Goal: Task Accomplishment & Management: Manage account settings

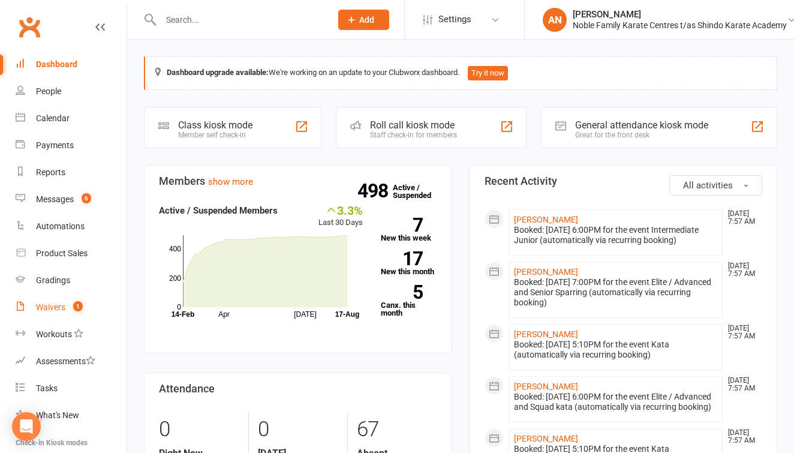
click at [63, 304] on div "Waivers" at bounding box center [50, 307] width 29 height 10
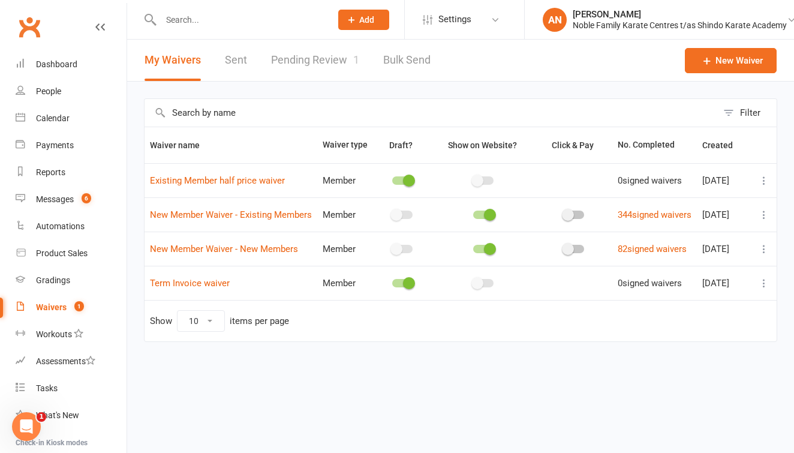
click at [316, 58] on link "Pending Review 1" at bounding box center [315, 60] width 88 height 41
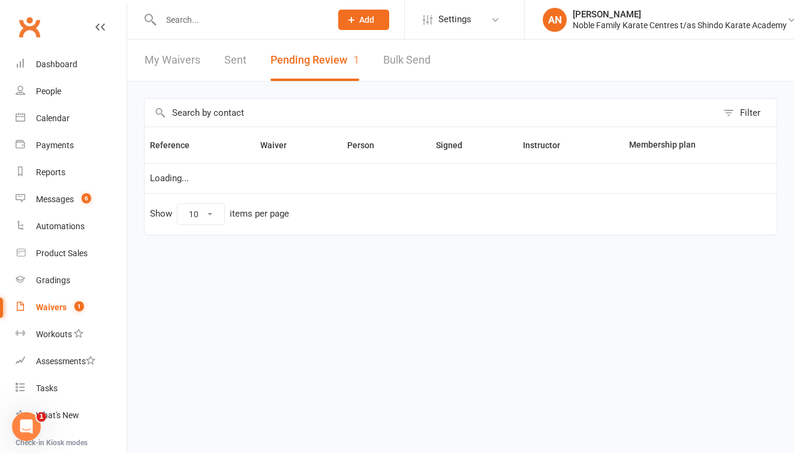
select select "25"
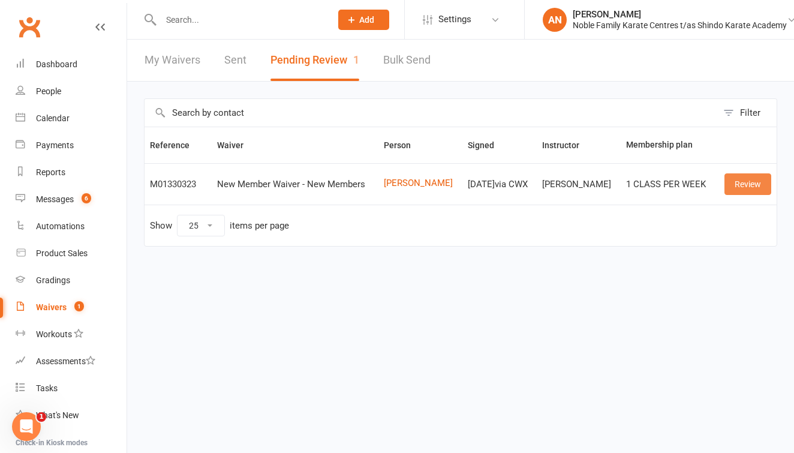
click at [750, 182] on link "Review" at bounding box center [748, 184] width 47 height 22
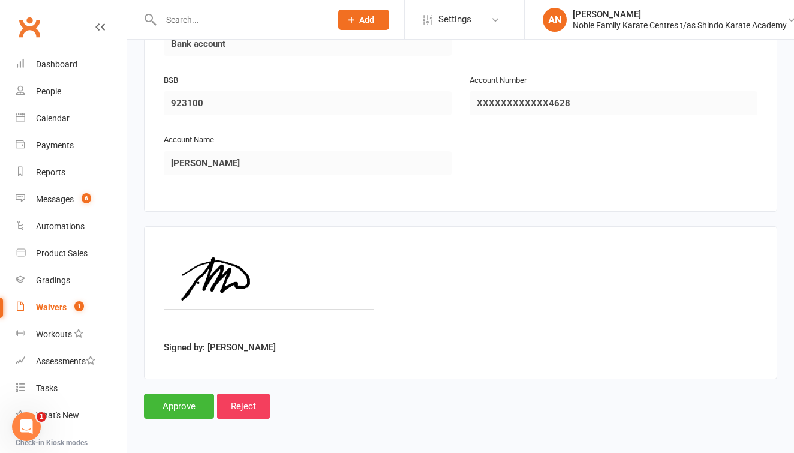
scroll to position [1293, 0]
click at [181, 395] on input "Approve" at bounding box center [179, 405] width 70 height 25
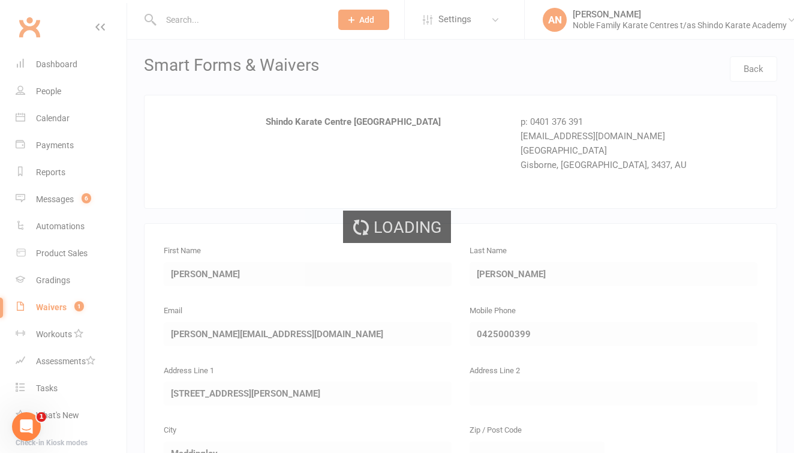
select select "25"
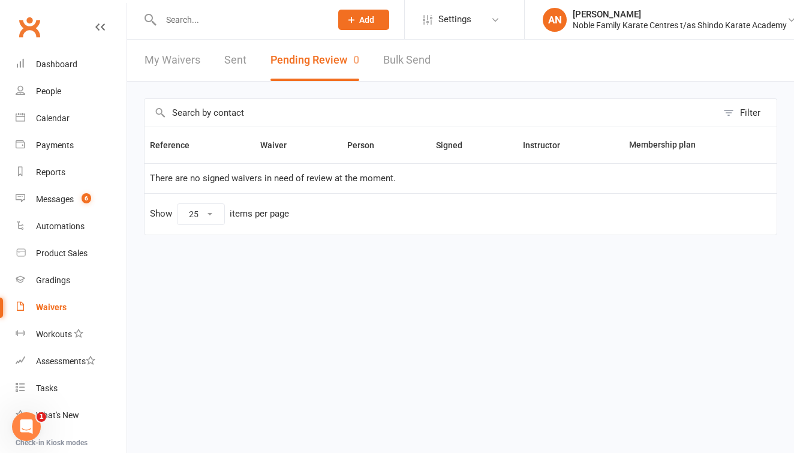
click at [178, 19] on input "text" at bounding box center [240, 19] width 166 height 17
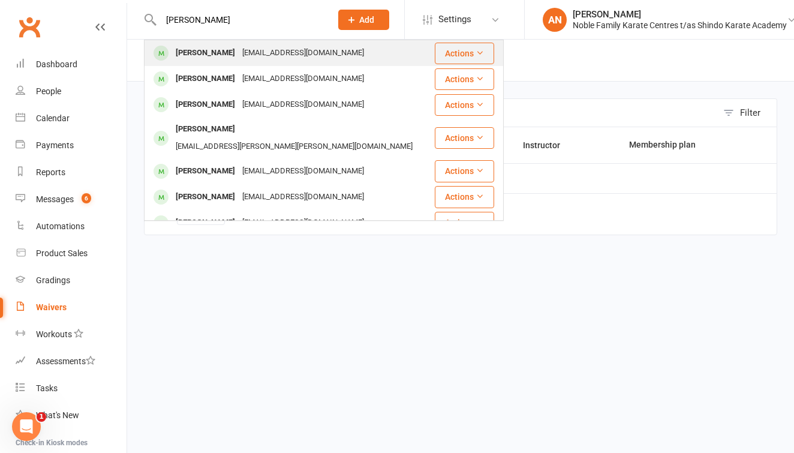
type input "[PERSON_NAME]"
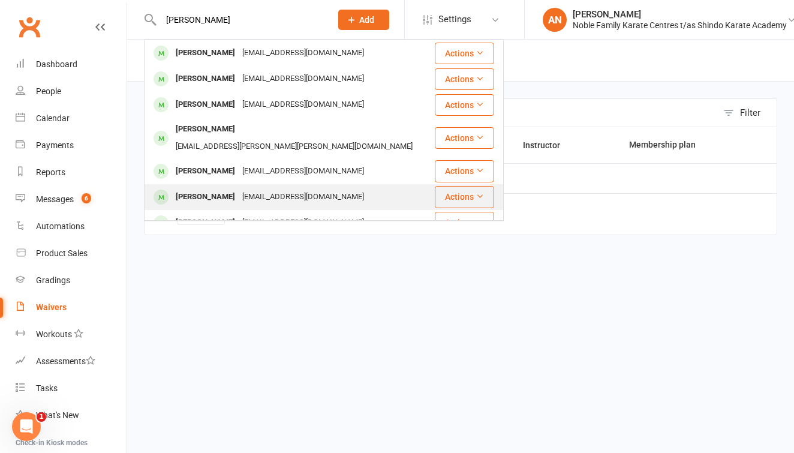
drag, startPoint x: 180, startPoint y: 41, endPoint x: 225, endPoint y: 182, distance: 147.4
click at [225, 188] on div "[PERSON_NAME]" at bounding box center [205, 196] width 67 height 17
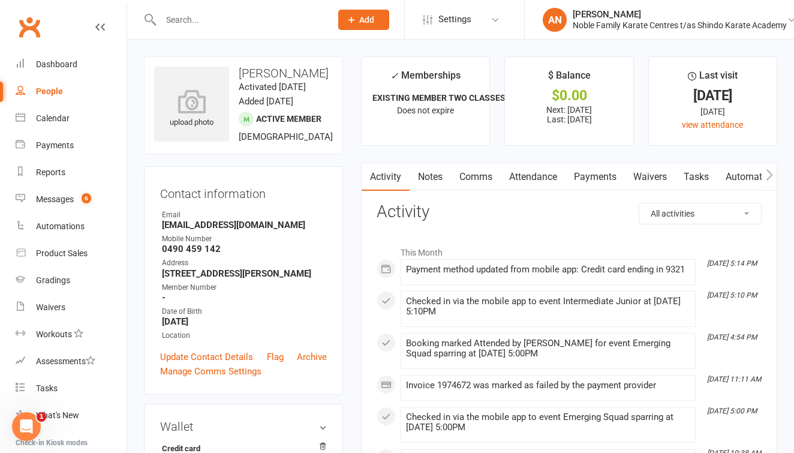
click at [594, 176] on link "Payments" at bounding box center [595, 177] width 59 height 28
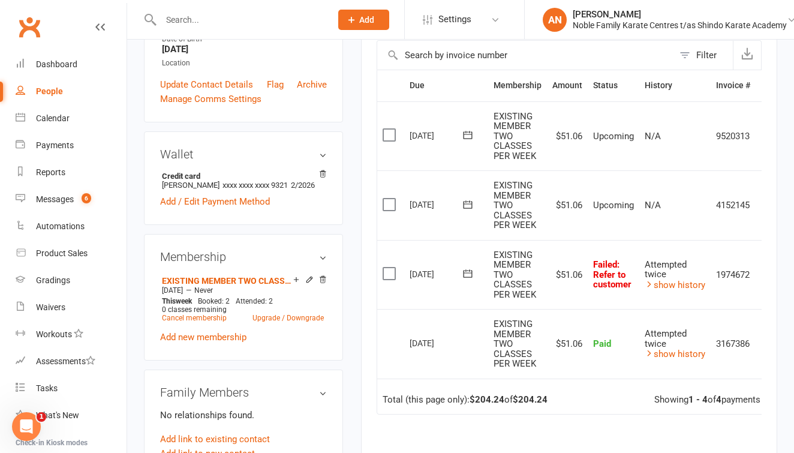
scroll to position [273, 0]
click at [471, 200] on icon at bounding box center [468, 204] width 12 height 12
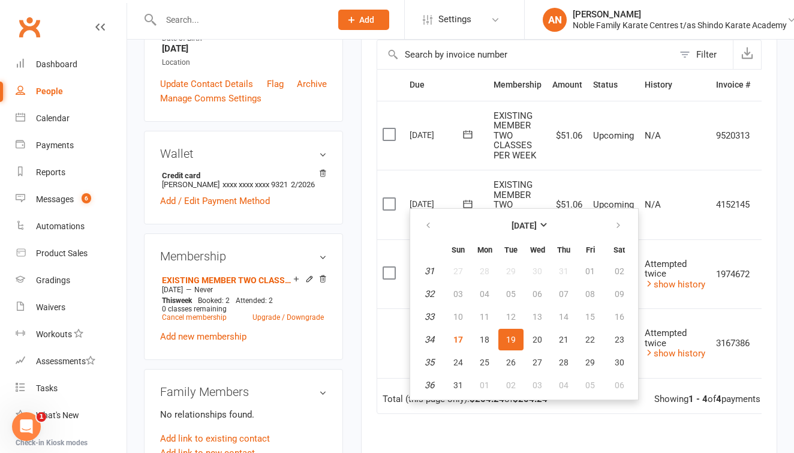
click at [605, 184] on td "Upcoming" at bounding box center [614, 205] width 52 height 70
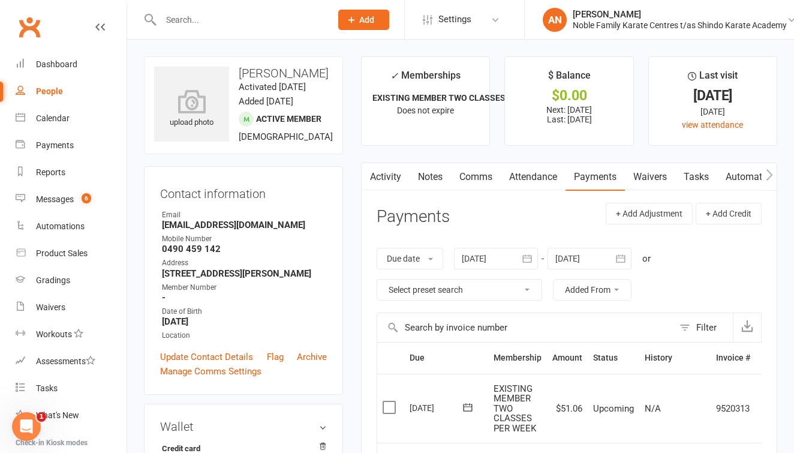
scroll to position [0, 0]
click at [480, 257] on div at bounding box center [496, 259] width 84 height 22
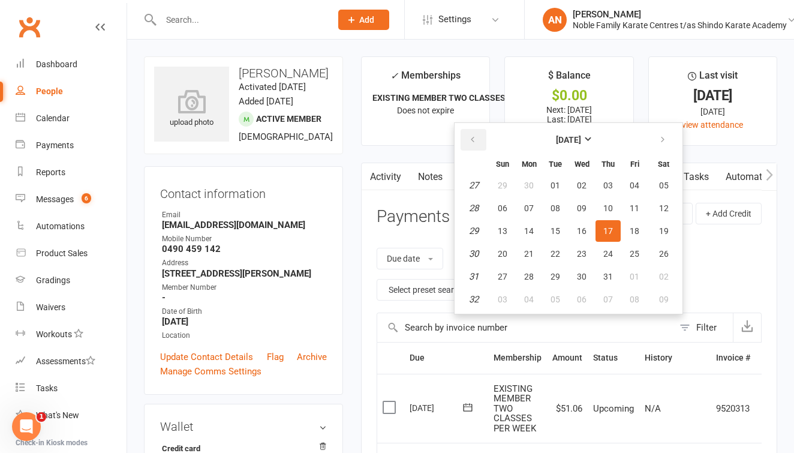
click at [474, 139] on icon "button" at bounding box center [472, 140] width 8 height 10
click at [505, 184] on span "01" at bounding box center [503, 186] width 10 height 10
type input "[DATE]"
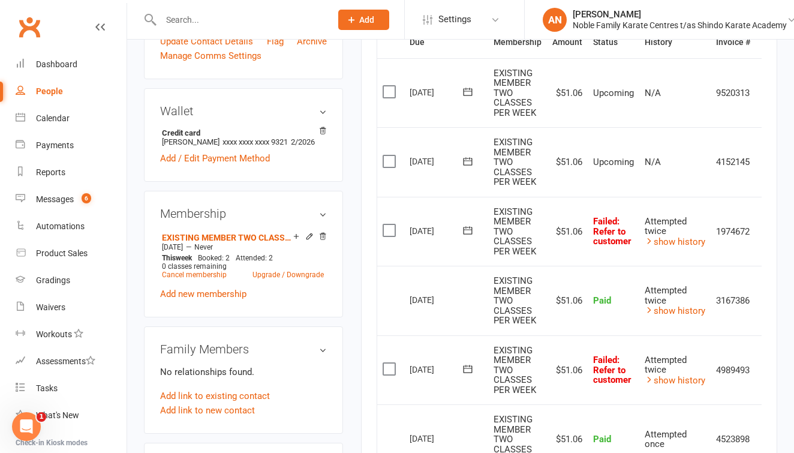
scroll to position [323, 0]
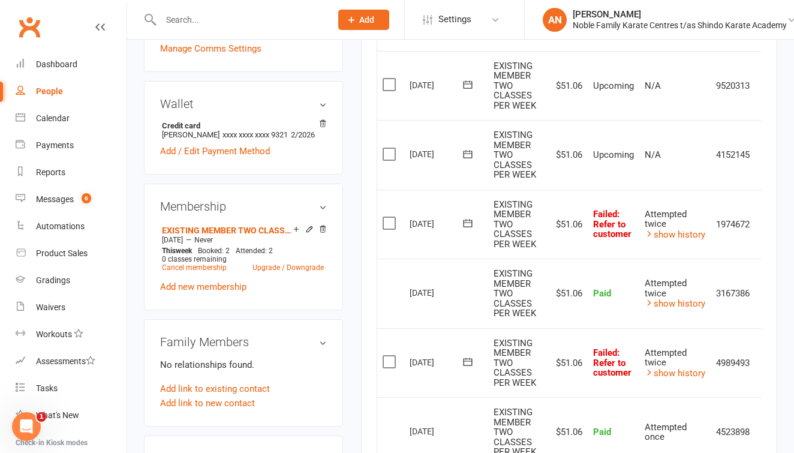
click at [467, 358] on icon at bounding box center [468, 362] width 9 height 8
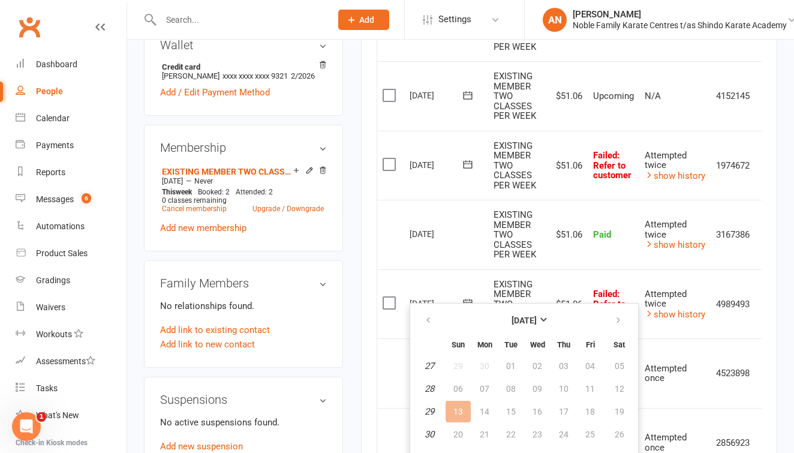
scroll to position [404, 0]
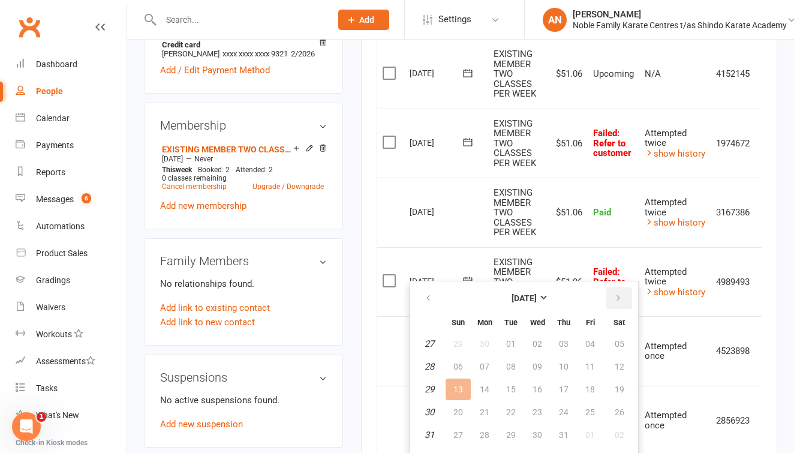
click at [618, 298] on icon "button" at bounding box center [618, 298] width 8 height 10
click at [508, 343] on span "02" at bounding box center [511, 344] width 10 height 10
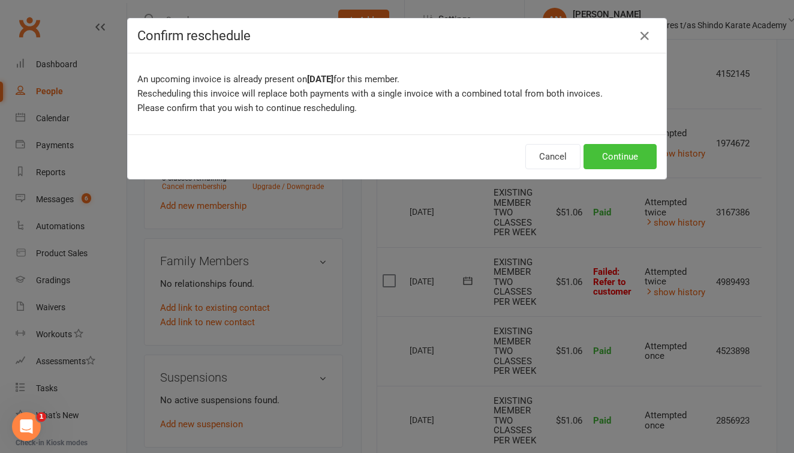
click at [620, 154] on button "Continue" at bounding box center [620, 156] width 73 height 25
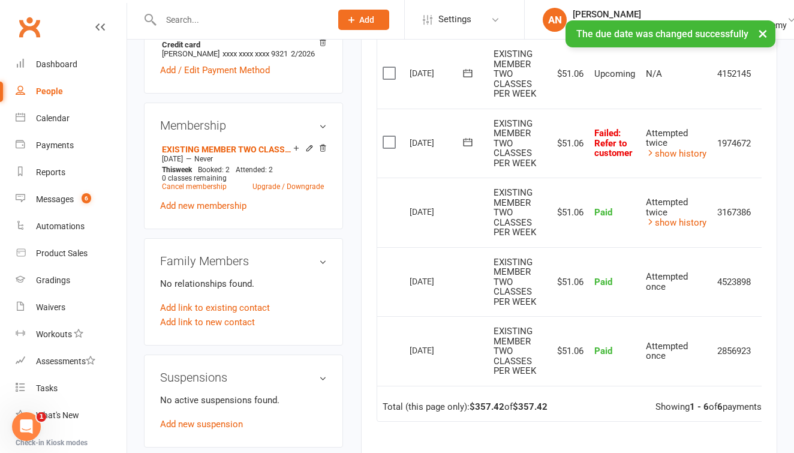
click at [468, 136] on icon at bounding box center [468, 142] width 12 height 12
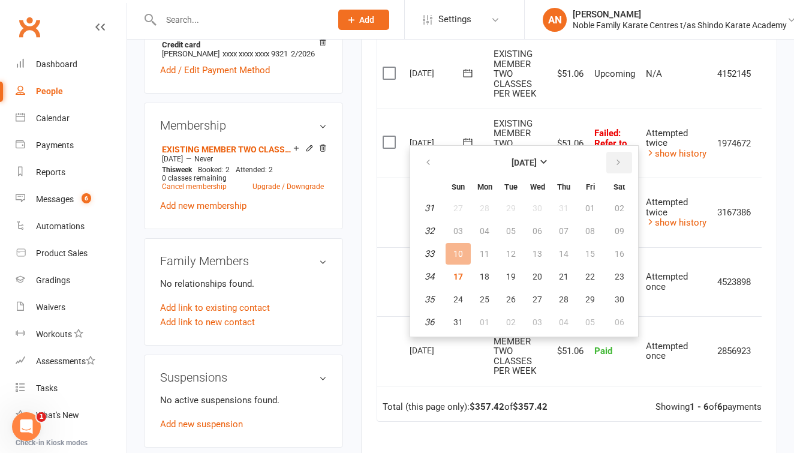
click at [617, 161] on icon "button" at bounding box center [618, 163] width 8 height 10
click at [428, 163] on icon "button" at bounding box center [428, 163] width 8 height 10
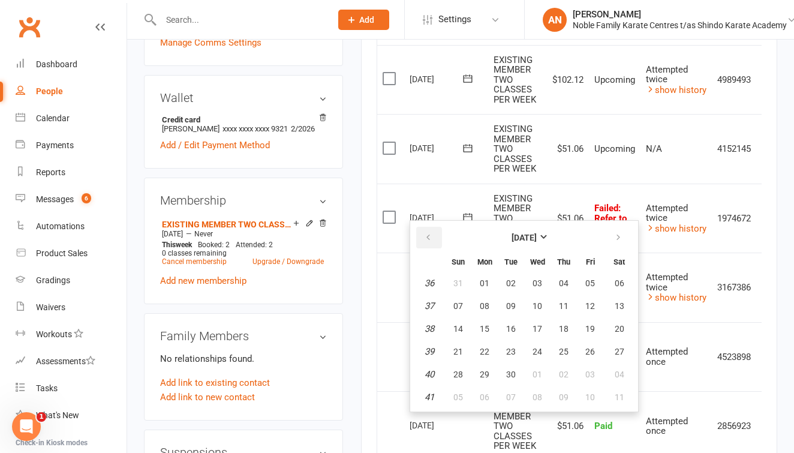
scroll to position [341, 0]
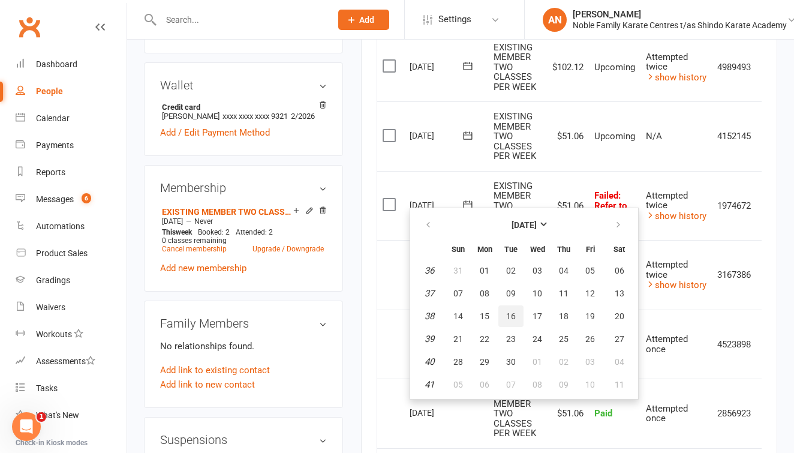
click at [517, 313] on button "16" at bounding box center [510, 316] width 25 height 22
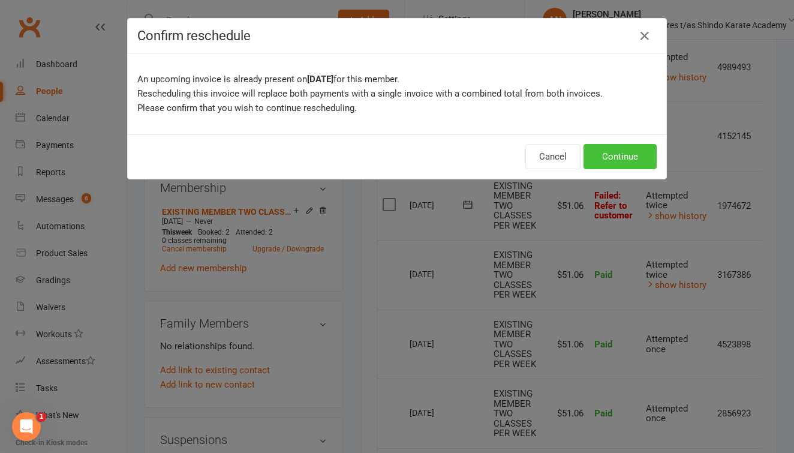
click at [608, 155] on button "Continue" at bounding box center [620, 156] width 73 height 25
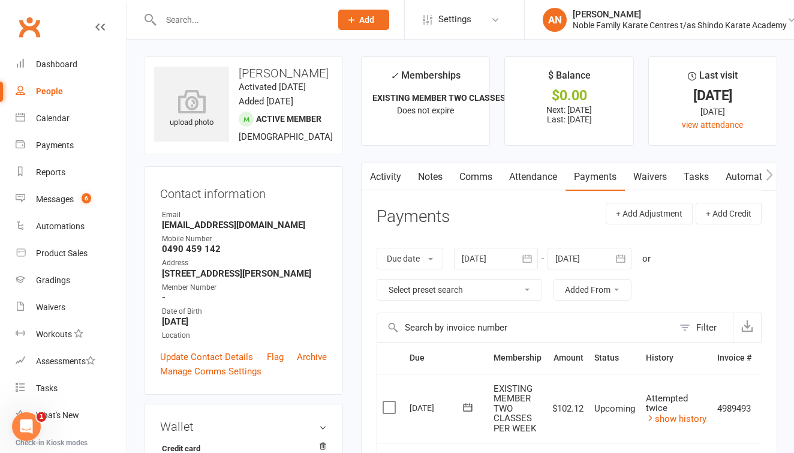
scroll to position [0, 0]
click at [193, 18] on input "text" at bounding box center [240, 19] width 166 height 17
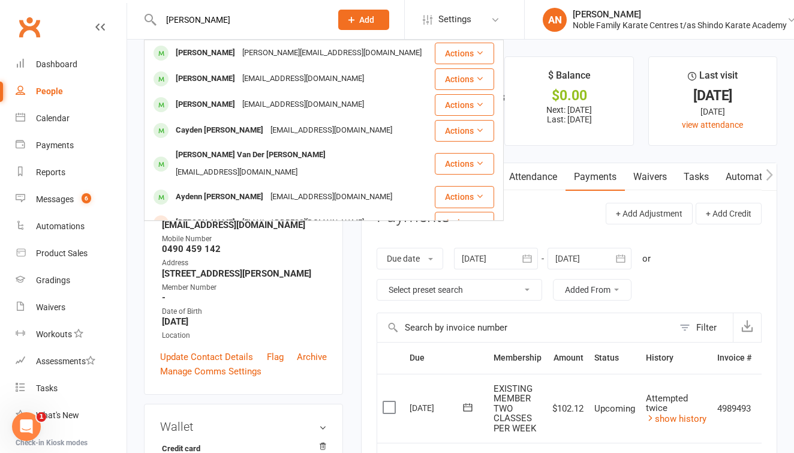
type input "[PERSON_NAME]"
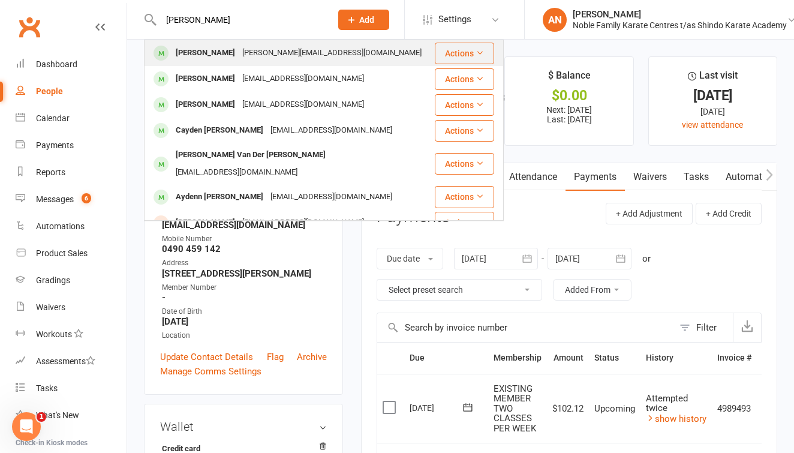
drag, startPoint x: 206, startPoint y: 40, endPoint x: 227, endPoint y: 52, distance: 23.7
click at [239, 52] on div "[PERSON_NAME][EMAIL_ADDRESS][DOMAIN_NAME]" at bounding box center [332, 52] width 187 height 17
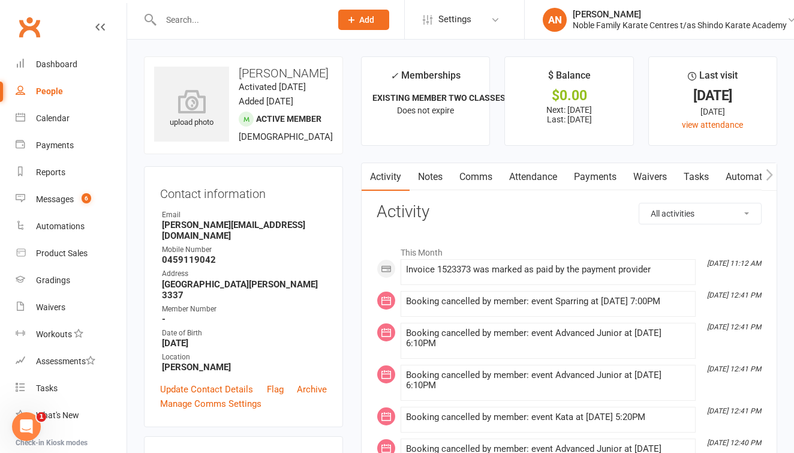
click at [601, 179] on link "Payments" at bounding box center [595, 177] width 59 height 28
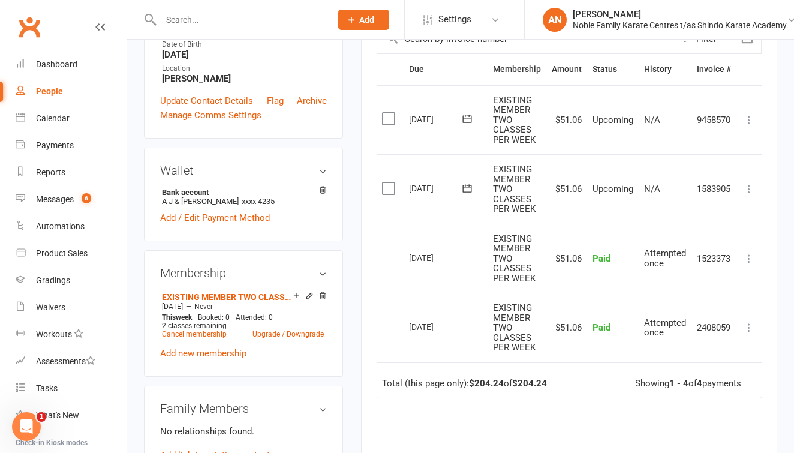
scroll to position [295, 0]
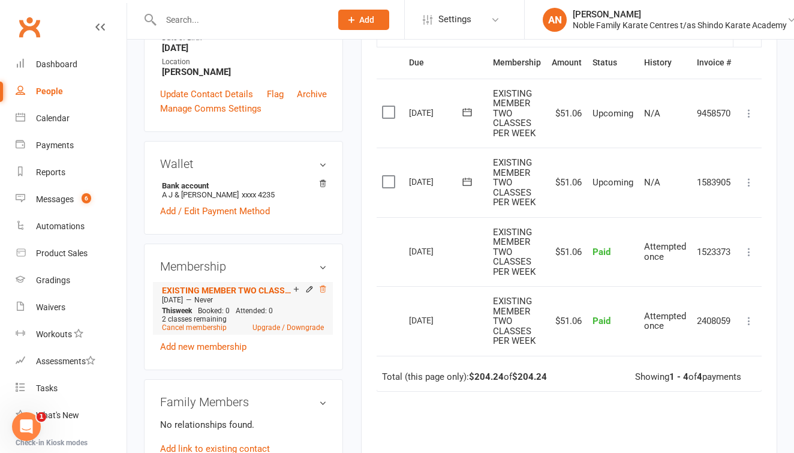
click at [322, 293] on icon at bounding box center [323, 289] width 8 height 8
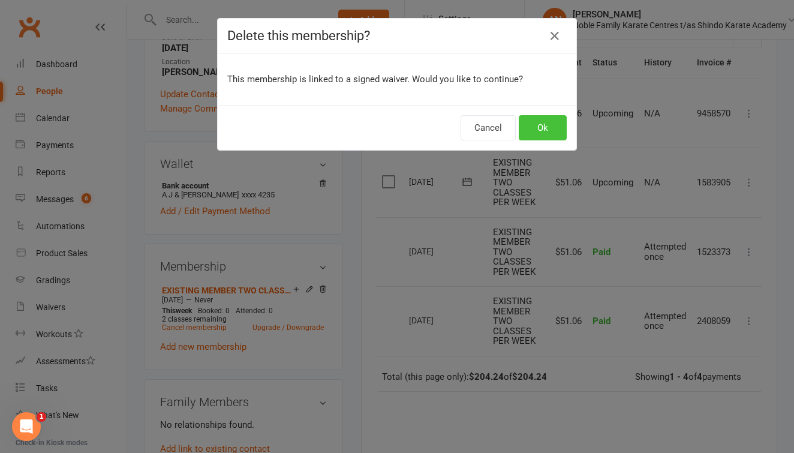
click at [541, 126] on button "Ok" at bounding box center [543, 127] width 48 height 25
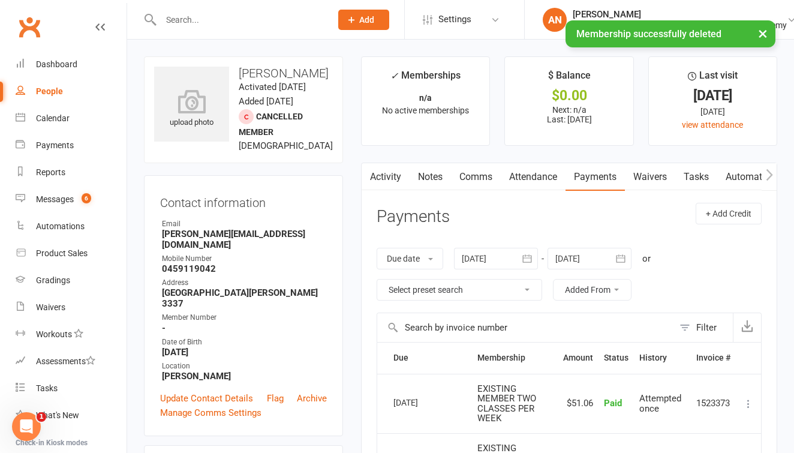
scroll to position [0, 0]
click at [217, 20] on div "× Membership successfully deleted" at bounding box center [389, 20] width 779 height 0
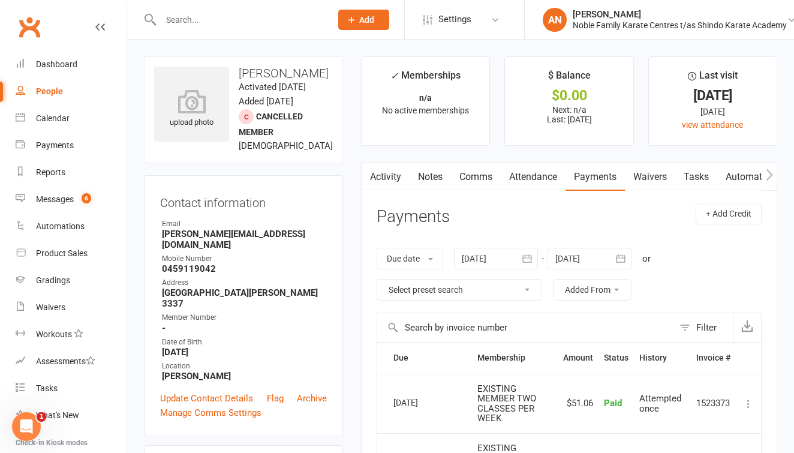
click at [211, 22] on input "text" at bounding box center [240, 19] width 166 height 17
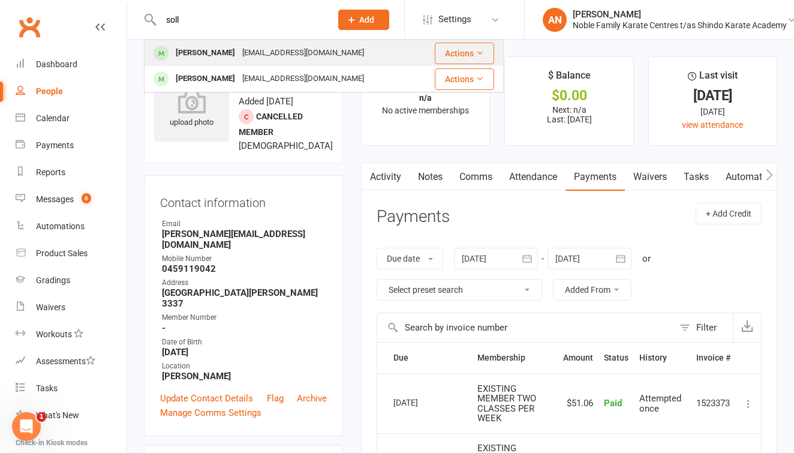
type input "soll"
click at [224, 51] on div "[PERSON_NAME]" at bounding box center [205, 52] width 67 height 17
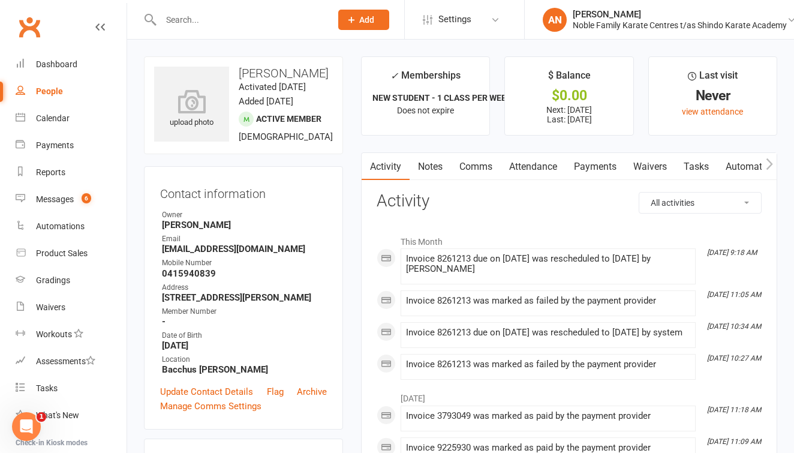
click at [590, 163] on link "Payments" at bounding box center [595, 167] width 59 height 28
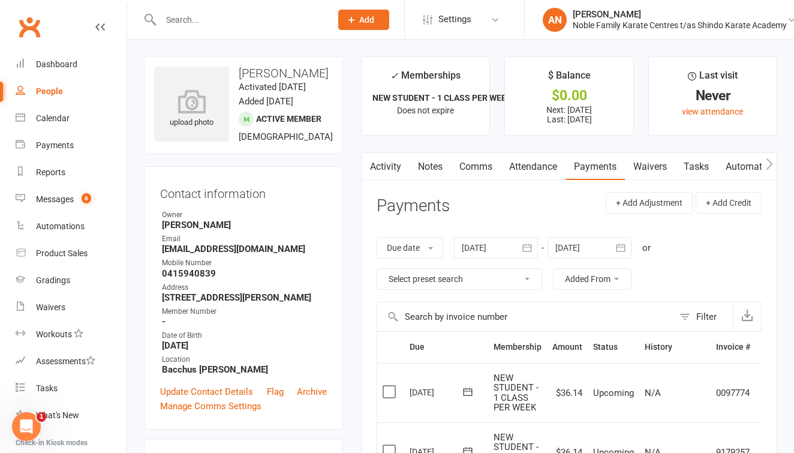
click at [206, 23] on input "text" at bounding box center [240, 19] width 166 height 17
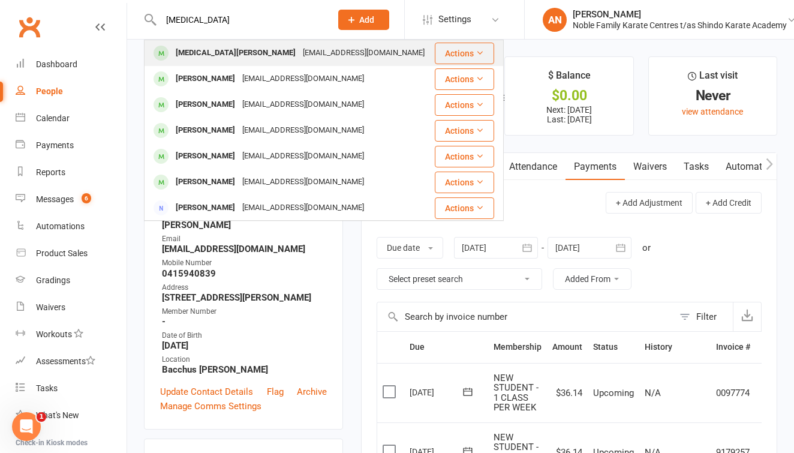
type input "[MEDICAL_DATA]"
click at [299, 52] on div "[EMAIL_ADDRESS][DOMAIN_NAME]" at bounding box center [363, 52] width 129 height 17
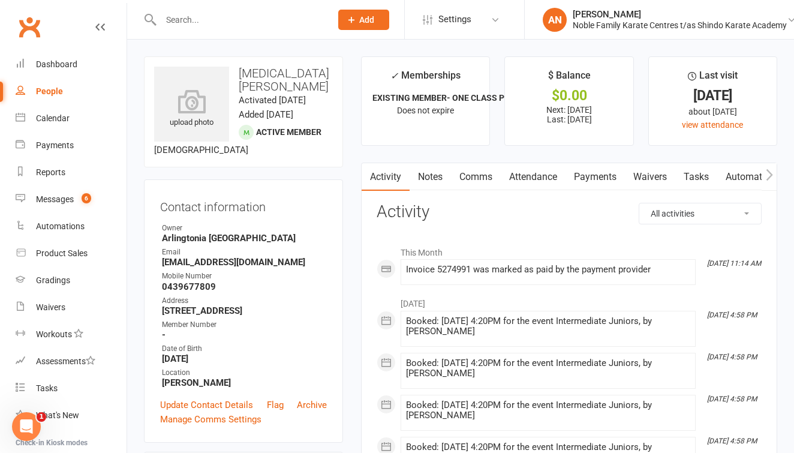
click at [604, 173] on link "Payments" at bounding box center [595, 177] width 59 height 28
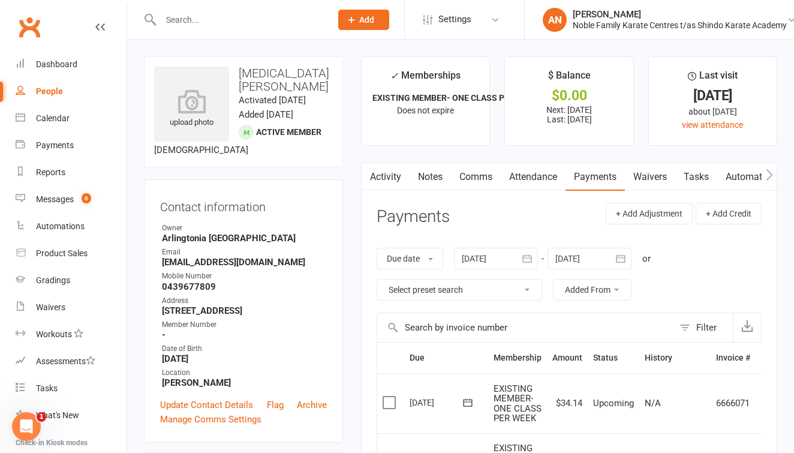
click at [61, 86] on link "People" at bounding box center [71, 91] width 111 height 27
select select "100"
